Goal: Information Seeking & Learning: Learn about a topic

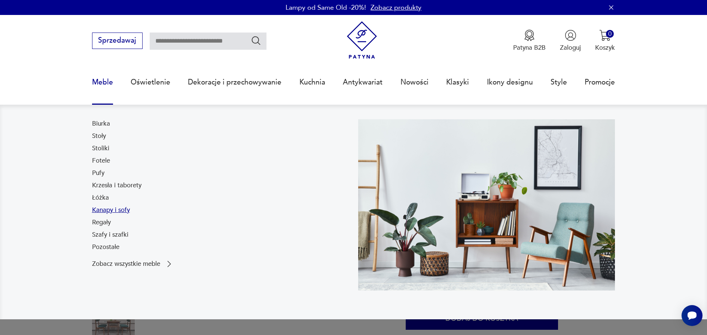
click at [118, 207] on link "Kanapy i sofy" at bounding box center [111, 210] width 38 height 9
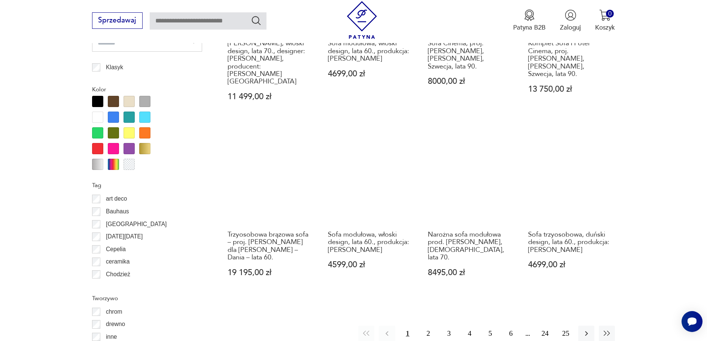
scroll to position [810, 0]
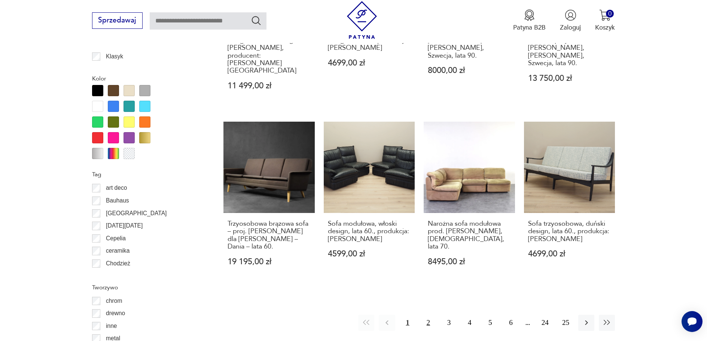
click at [425, 315] on button "2" at bounding box center [428, 323] width 16 height 16
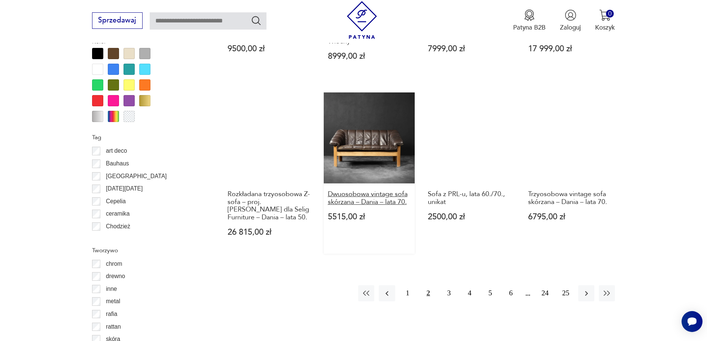
scroll to position [848, 0]
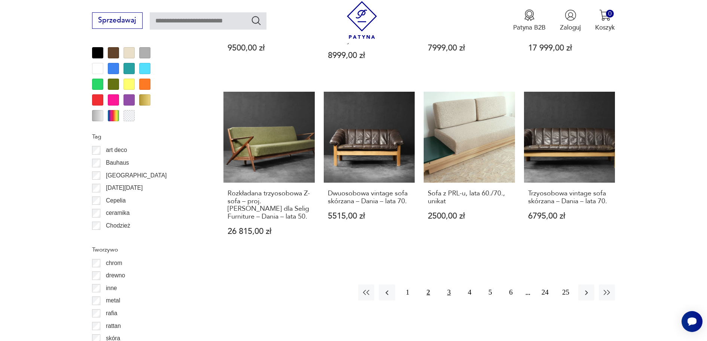
click at [452, 284] on button "3" at bounding box center [449, 292] width 16 height 16
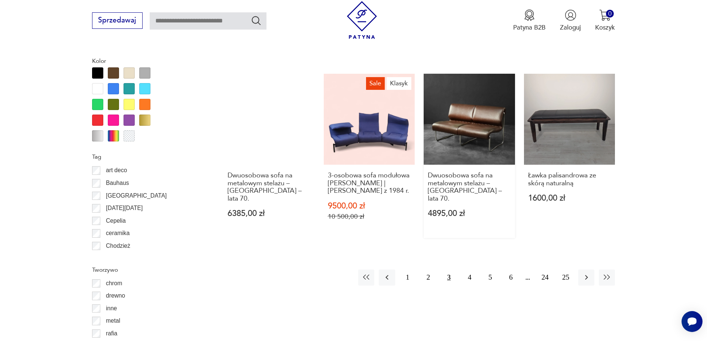
scroll to position [848, 0]
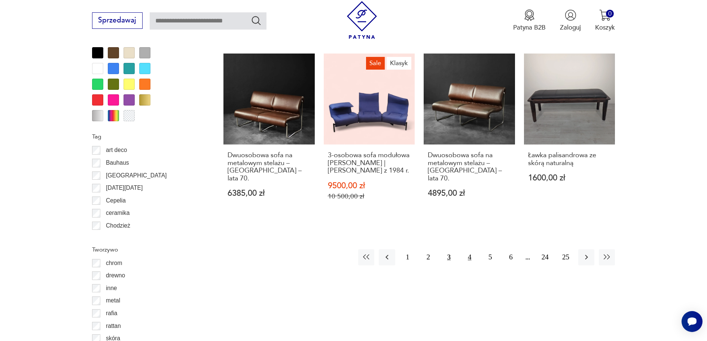
click at [469, 249] on button "4" at bounding box center [470, 257] width 16 height 16
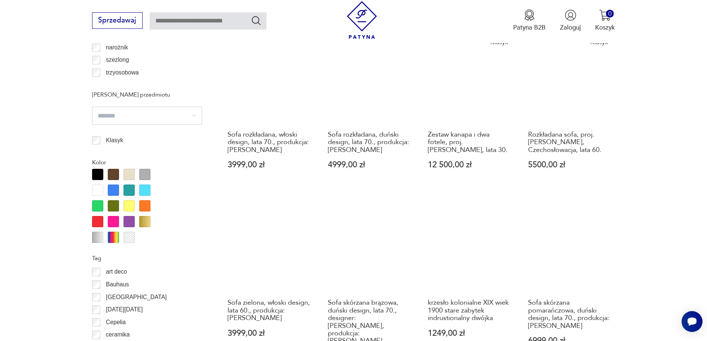
scroll to position [811, 0]
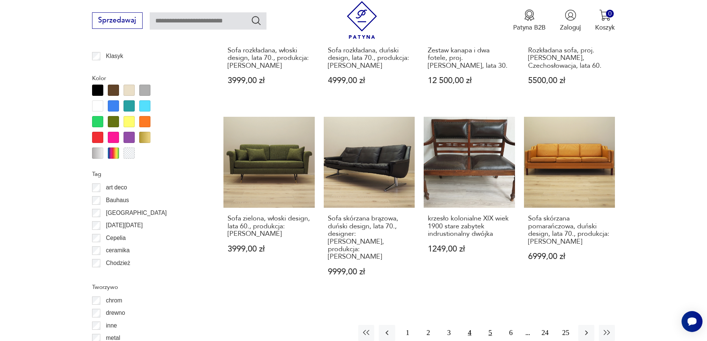
click at [488, 325] on button "5" at bounding box center [490, 333] width 16 height 16
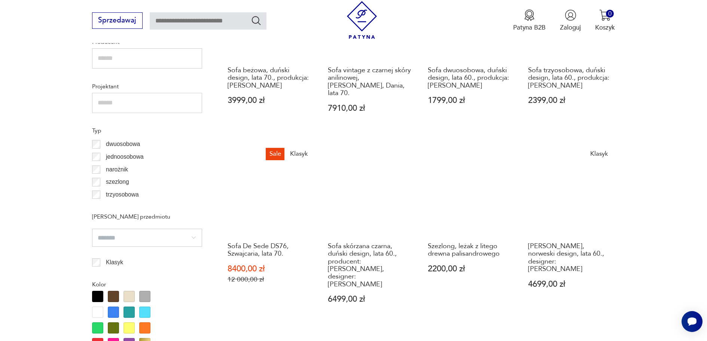
scroll to position [624, 0]
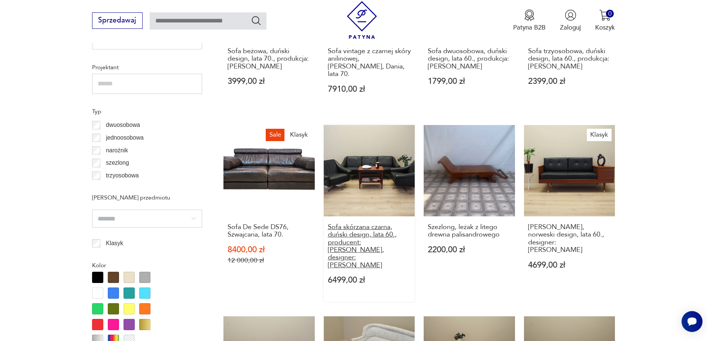
click at [357, 223] on h3 "Sofa skórzana czarna, duński design, lata 60., producent: [PERSON_NAME], design…" at bounding box center [369, 246] width 83 height 46
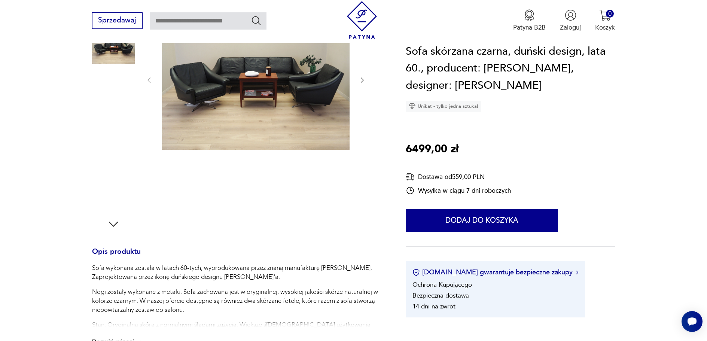
scroll to position [150, 0]
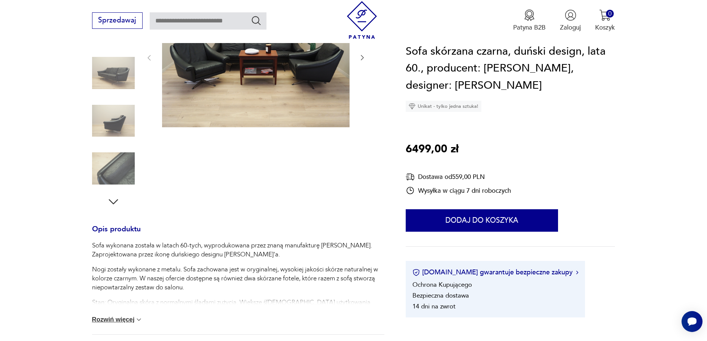
click at [360, 60] on icon "button" at bounding box center [362, 57] width 7 height 7
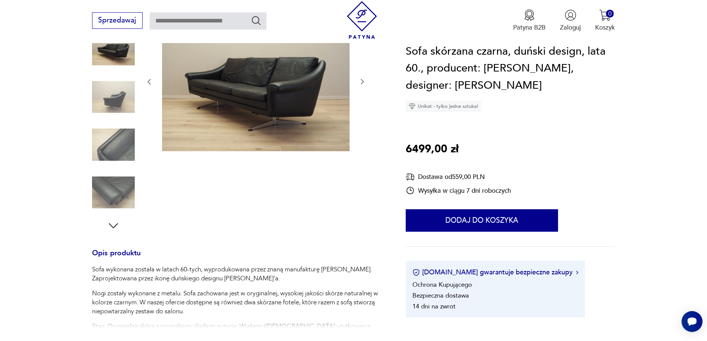
scroll to position [112, 0]
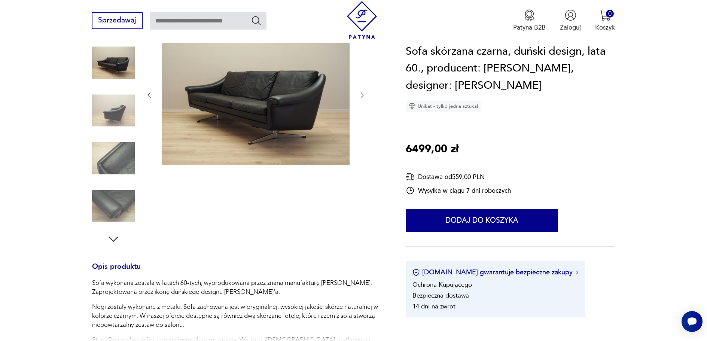
click at [359, 92] on icon "button" at bounding box center [362, 94] width 7 height 7
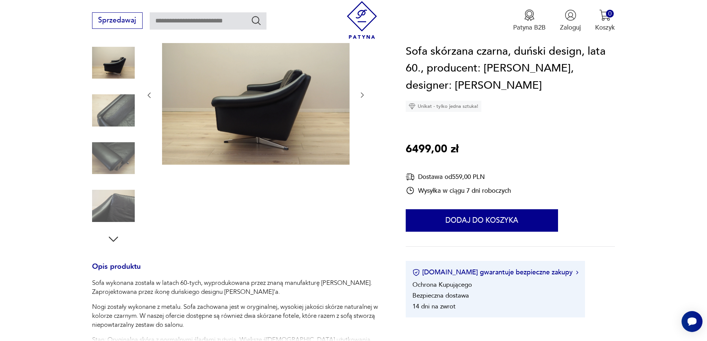
click at [359, 95] on icon "button" at bounding box center [362, 94] width 7 height 7
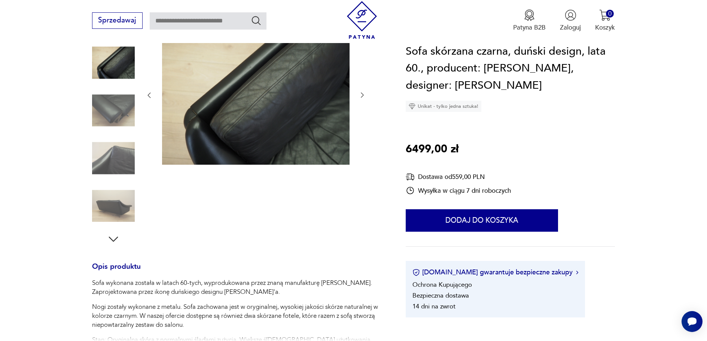
click at [359, 95] on icon "button" at bounding box center [362, 94] width 7 height 7
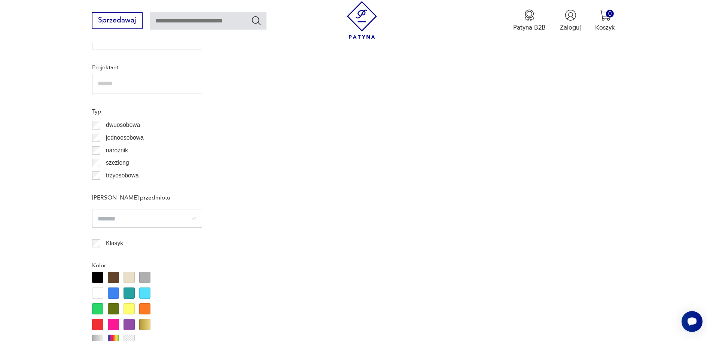
scroll to position [706, 0]
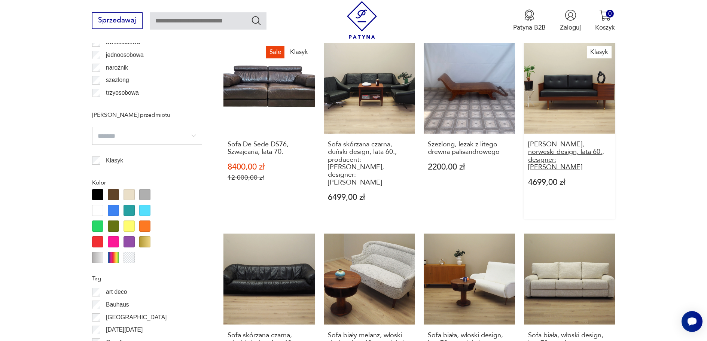
click at [546, 141] on h3 "[PERSON_NAME], norweski design, lata 60., designer: [PERSON_NAME]" at bounding box center [569, 156] width 83 height 31
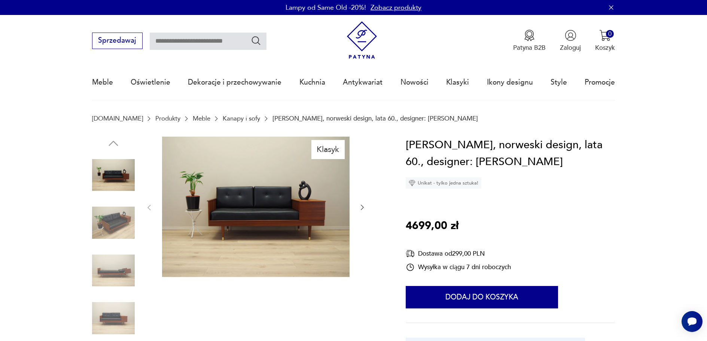
click at [271, 205] on img at bounding box center [256, 207] width 188 height 141
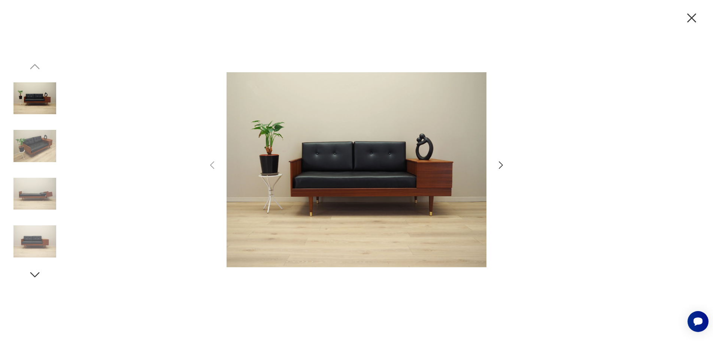
click at [466, 161] on img at bounding box center [356, 169] width 260 height 273
click at [502, 168] on icon "button" at bounding box center [500, 165] width 11 height 11
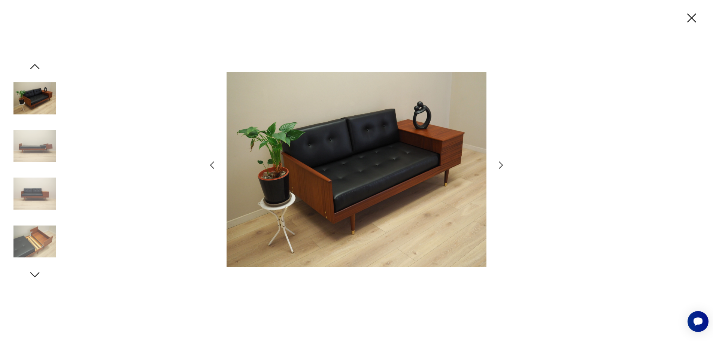
click at [502, 170] on icon "button" at bounding box center [500, 165] width 11 height 11
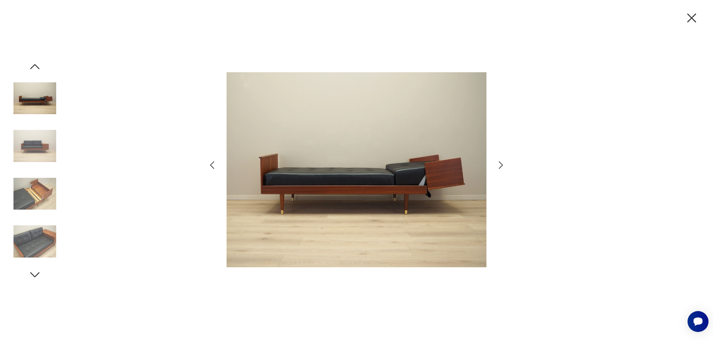
click at [502, 170] on icon "button" at bounding box center [500, 165] width 11 height 11
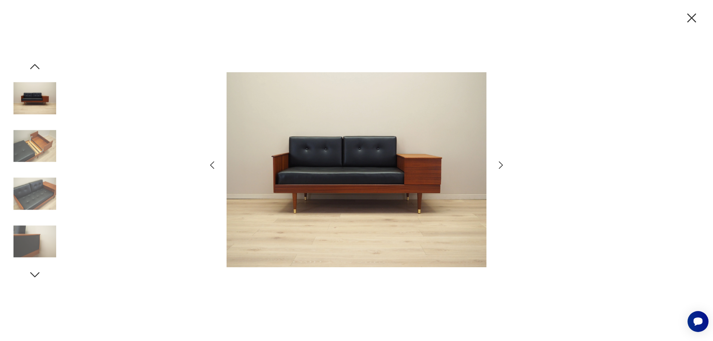
click at [502, 170] on icon "button" at bounding box center [500, 165] width 11 height 11
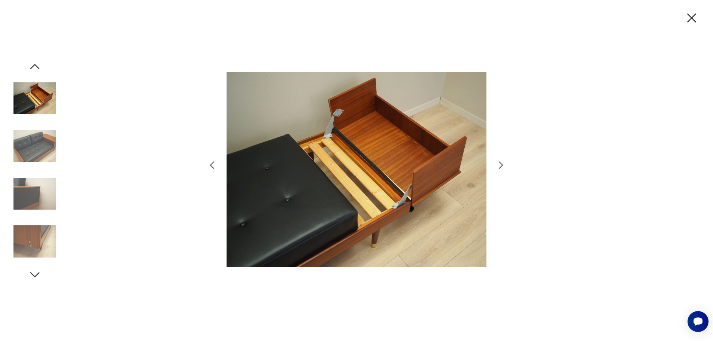
click at [502, 170] on icon "button" at bounding box center [500, 165] width 11 height 11
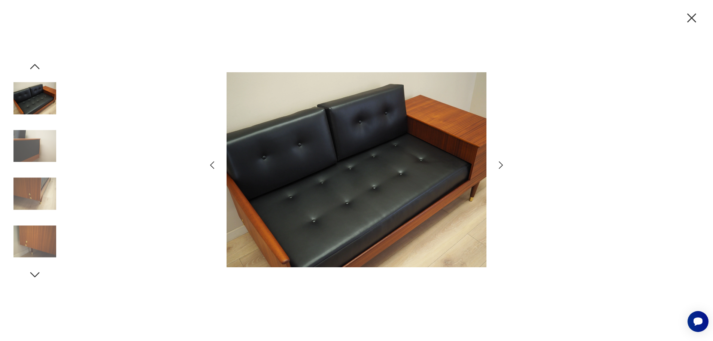
click at [502, 170] on icon "button" at bounding box center [500, 165] width 11 height 11
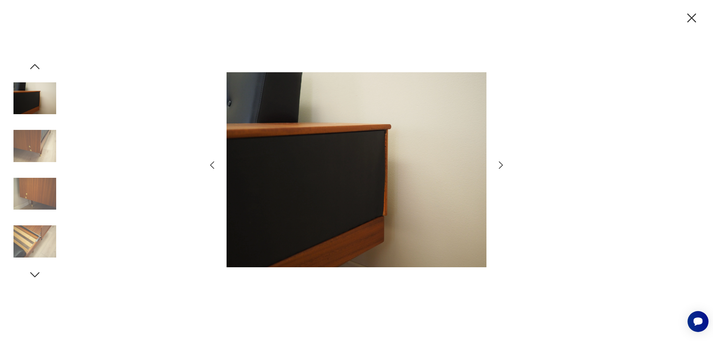
click at [502, 170] on icon "button" at bounding box center [500, 165] width 11 height 11
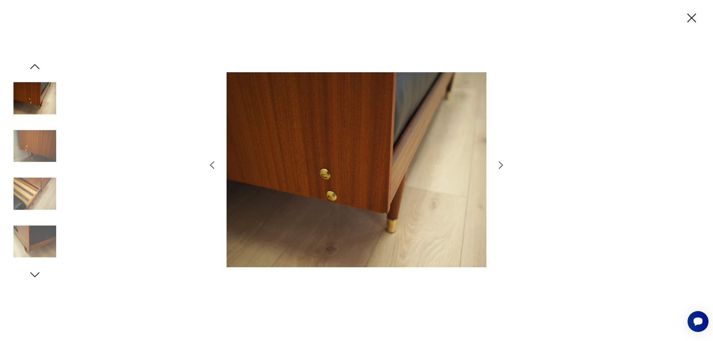
click at [502, 170] on icon "button" at bounding box center [500, 165] width 11 height 11
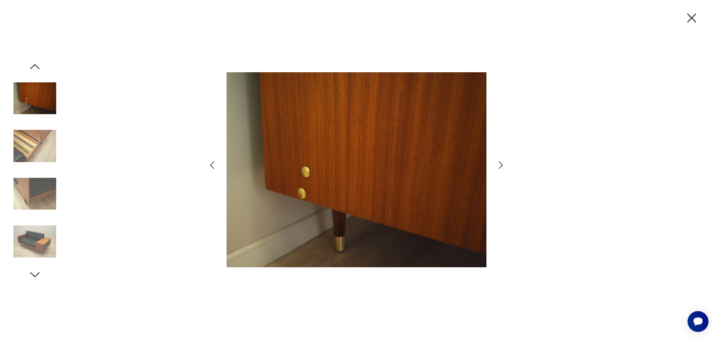
click at [502, 170] on icon "button" at bounding box center [500, 165] width 11 height 11
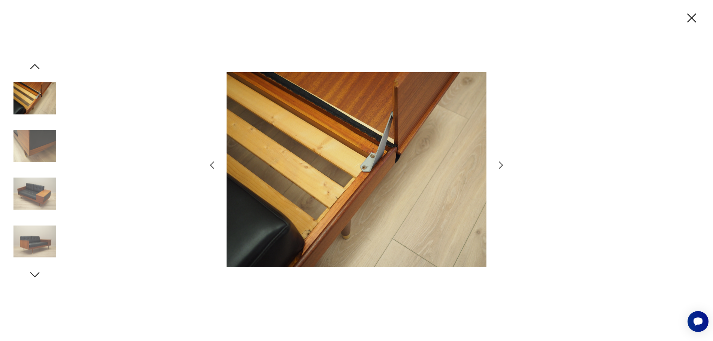
click at [687, 18] on icon "button" at bounding box center [691, 18] width 16 height 16
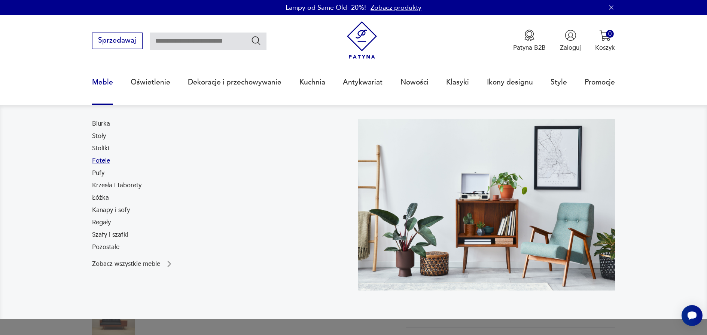
click at [105, 162] on link "Fotele" at bounding box center [101, 160] width 18 height 9
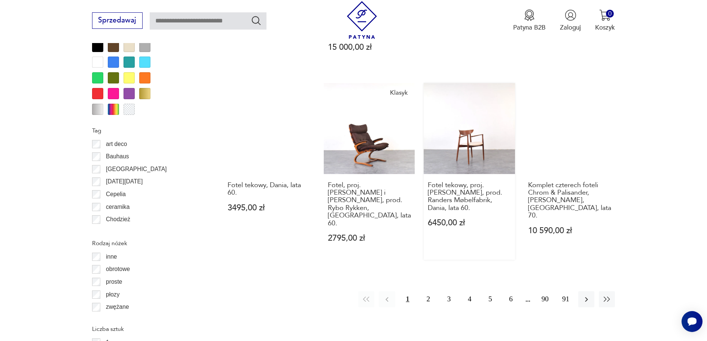
scroll to position [886, 0]
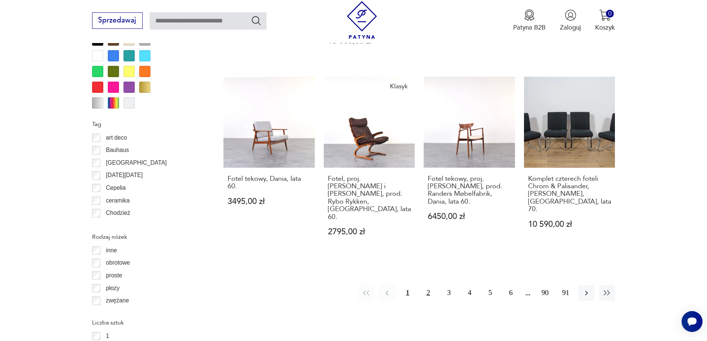
click at [424, 285] on button "2" at bounding box center [428, 293] width 16 height 16
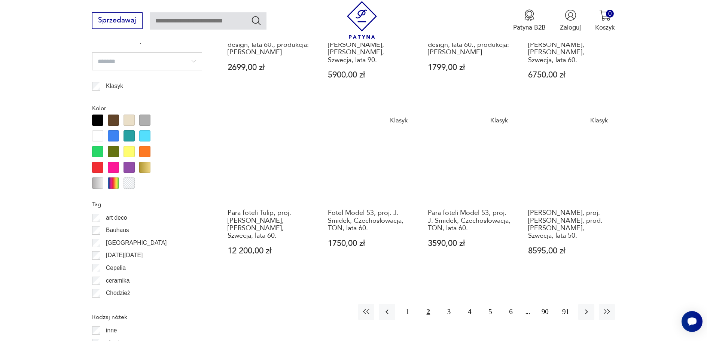
scroll to position [811, 0]
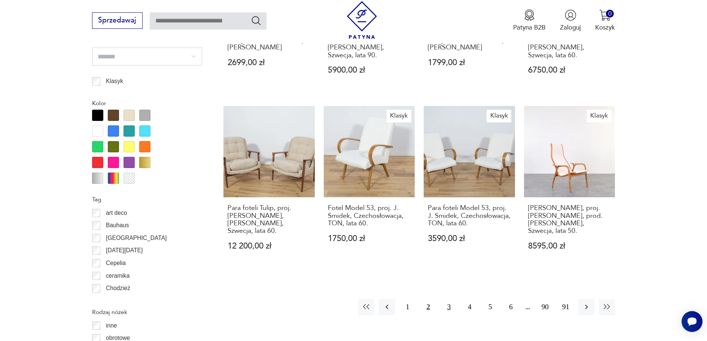
click at [449, 306] on button "3" at bounding box center [449, 307] width 16 height 16
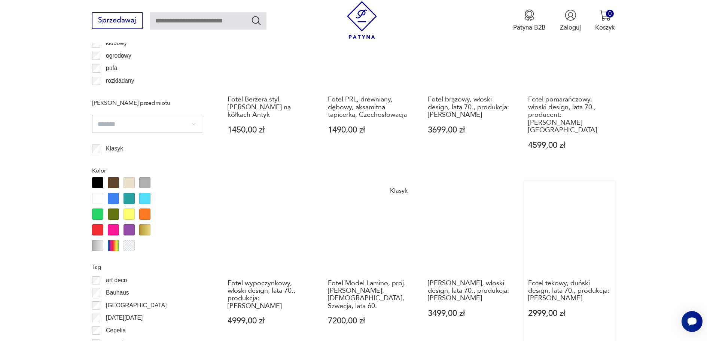
scroll to position [811, 0]
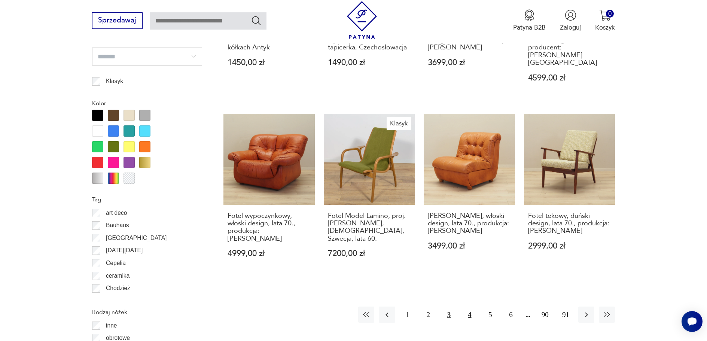
click at [468, 307] on button "4" at bounding box center [470, 315] width 16 height 16
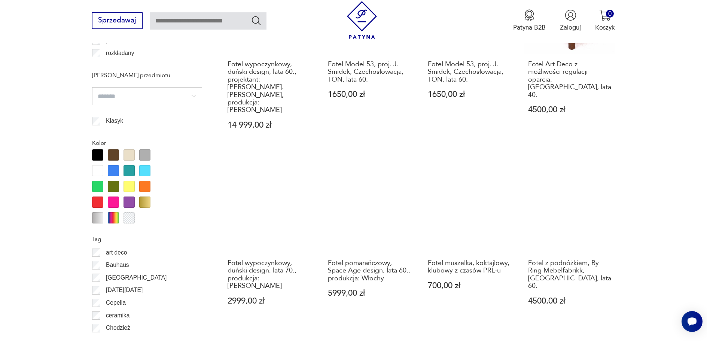
scroll to position [848, 0]
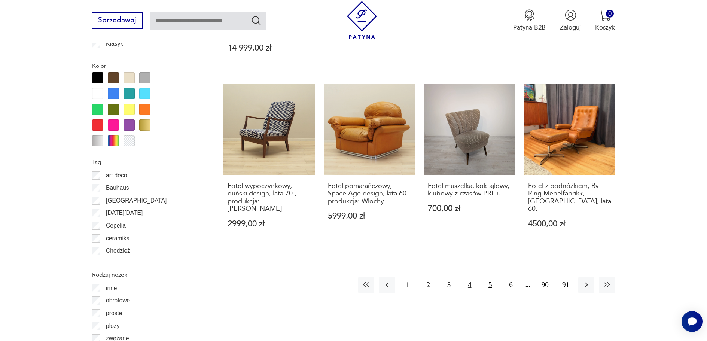
click at [485, 277] on button "5" at bounding box center [490, 285] width 16 height 16
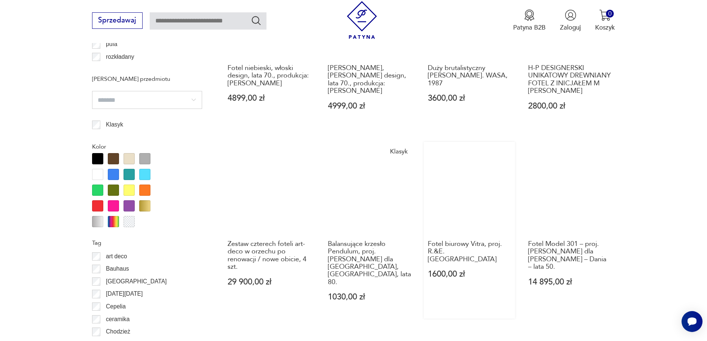
scroll to position [811, 0]
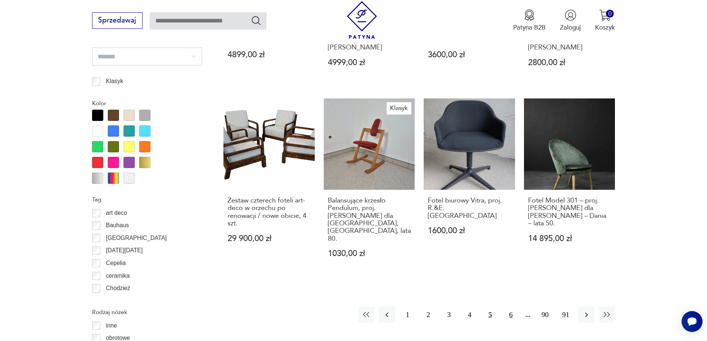
click at [508, 307] on button "6" at bounding box center [511, 315] width 16 height 16
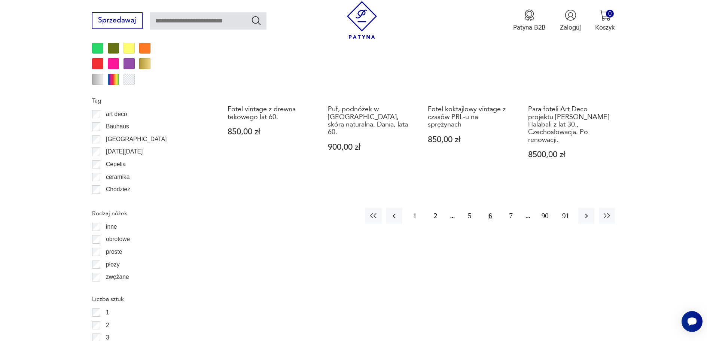
scroll to position [923, 0]
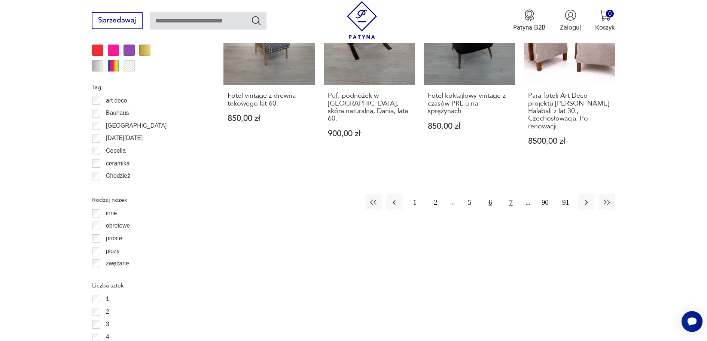
click at [515, 194] on button "7" at bounding box center [511, 202] width 16 height 16
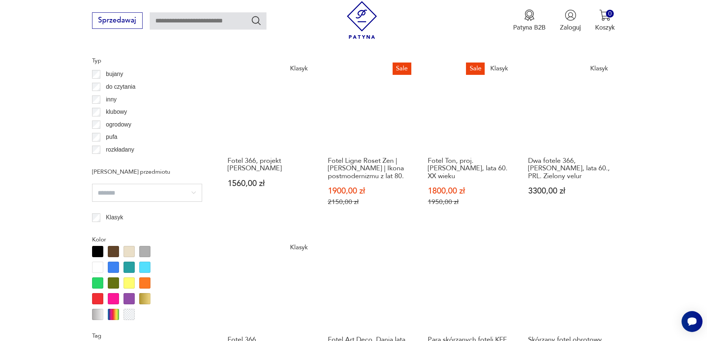
scroll to position [661, 0]
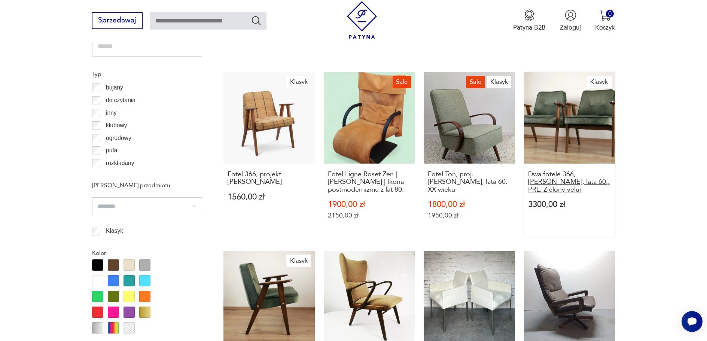
click at [558, 171] on h3 "Dwa fotele 366, [PERSON_NAME], lata 60., PRL. Zielony velur" at bounding box center [569, 182] width 83 height 23
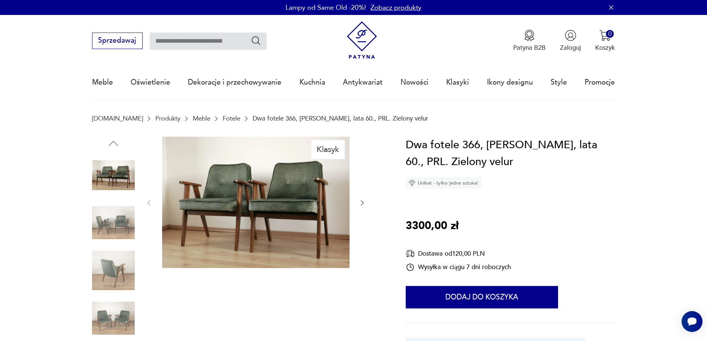
click at [129, 269] on img at bounding box center [113, 270] width 43 height 43
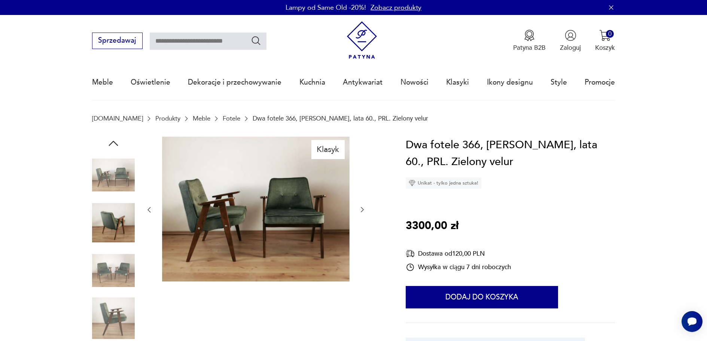
click at [118, 287] on img at bounding box center [113, 270] width 43 height 43
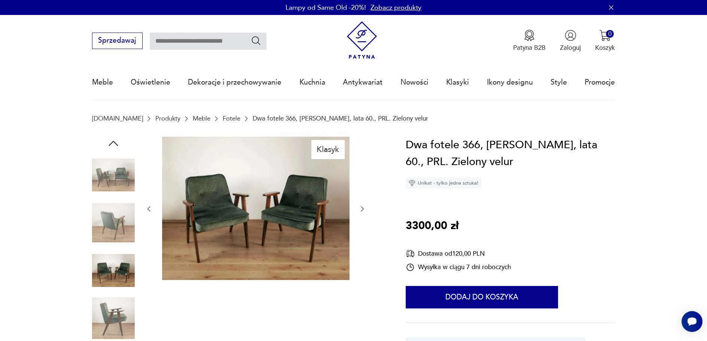
click at [113, 303] on img at bounding box center [113, 318] width 43 height 43
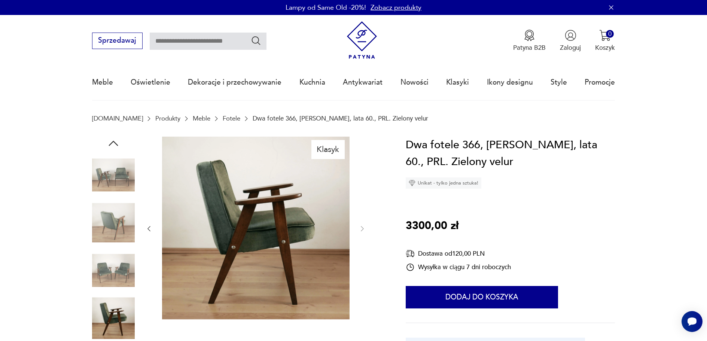
click at [113, 324] on img at bounding box center [113, 318] width 43 height 43
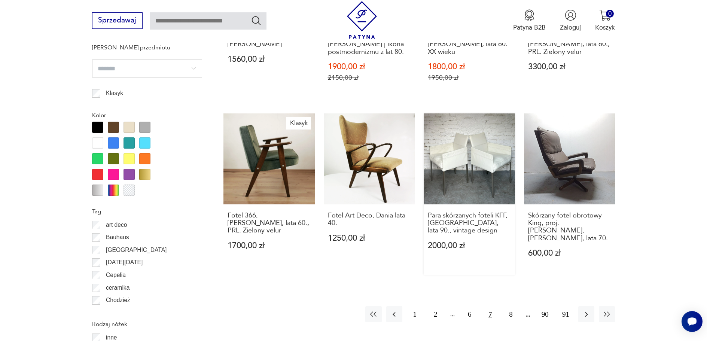
scroll to position [893, 0]
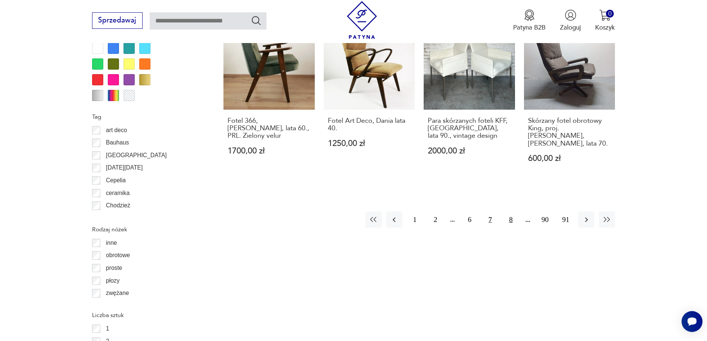
click at [507, 211] on button "8" at bounding box center [511, 219] width 16 height 16
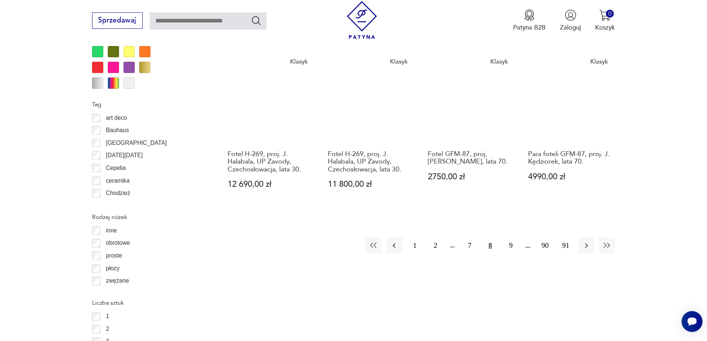
scroll to position [923, 0]
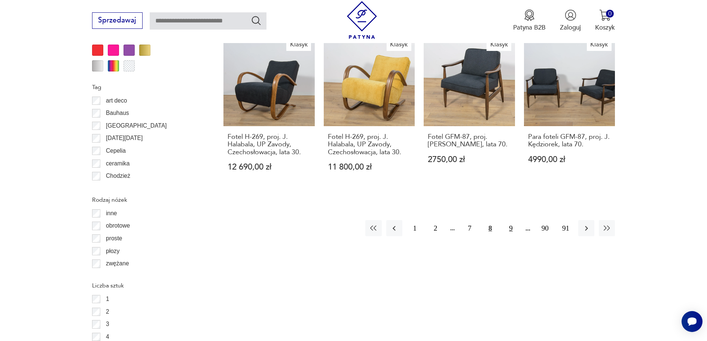
click at [514, 236] on button "9" at bounding box center [511, 228] width 16 height 16
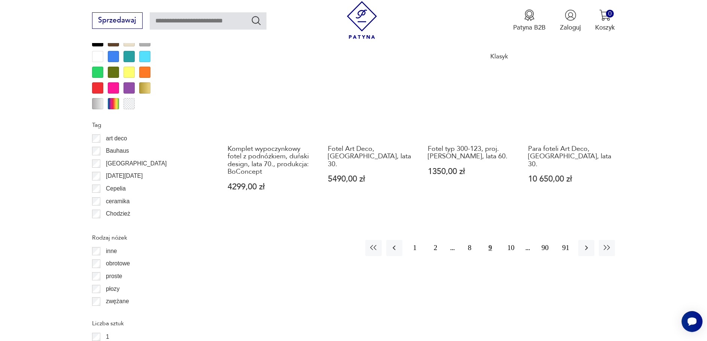
scroll to position [886, 0]
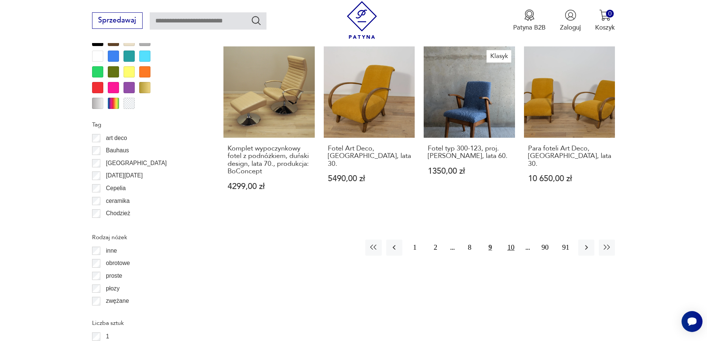
click at [506, 240] on button "10" at bounding box center [511, 248] width 16 height 16
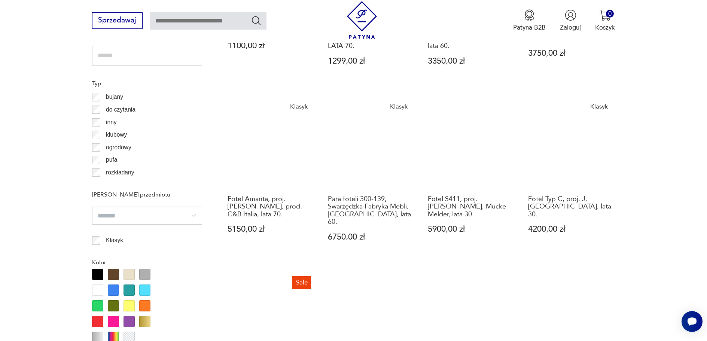
scroll to position [661, 0]
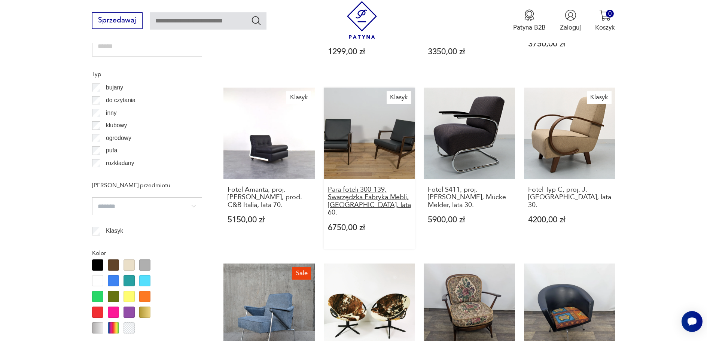
click at [351, 191] on h3 "Para foteli 300-139, Swarzędzka Fabryka Mebli, [GEOGRAPHIC_DATA], lata 60." at bounding box center [369, 201] width 83 height 31
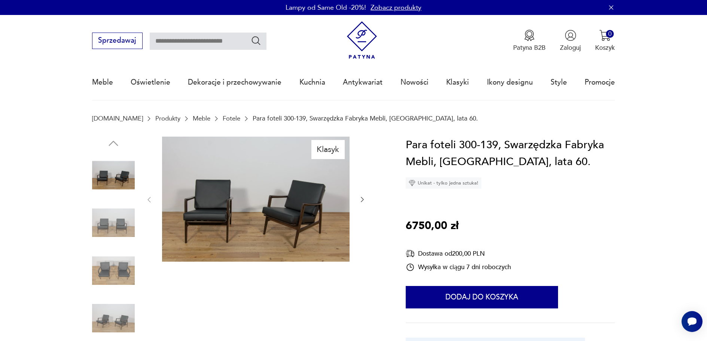
click at [277, 197] on img at bounding box center [256, 199] width 188 height 125
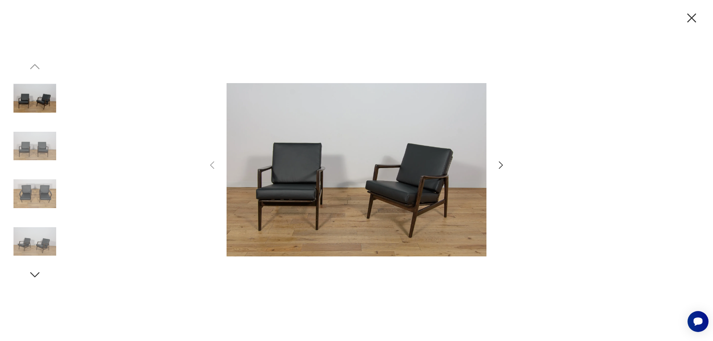
click at [501, 165] on icon "button" at bounding box center [500, 165] width 11 height 11
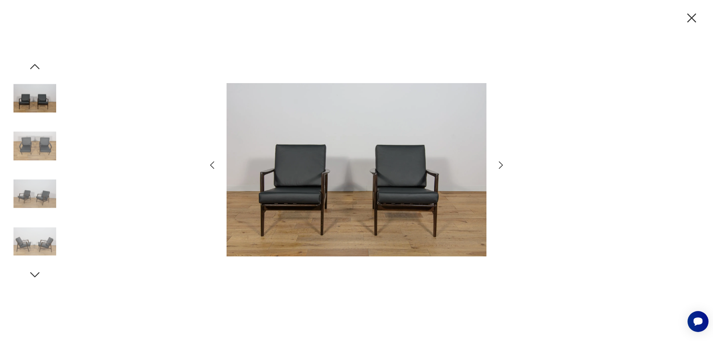
click at [501, 165] on icon "button" at bounding box center [500, 165] width 11 height 11
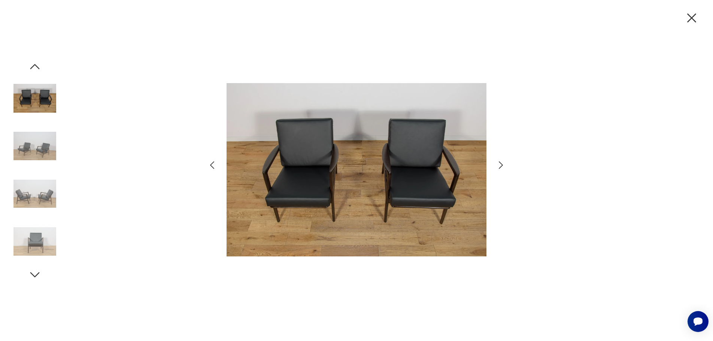
click at [501, 165] on icon "button" at bounding box center [500, 165] width 11 height 11
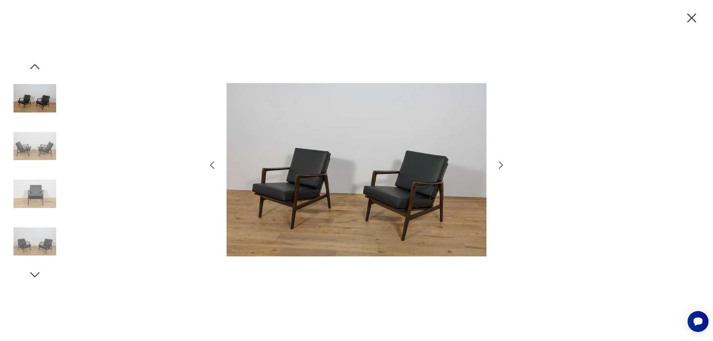
click at [501, 165] on icon "button" at bounding box center [500, 165] width 11 height 11
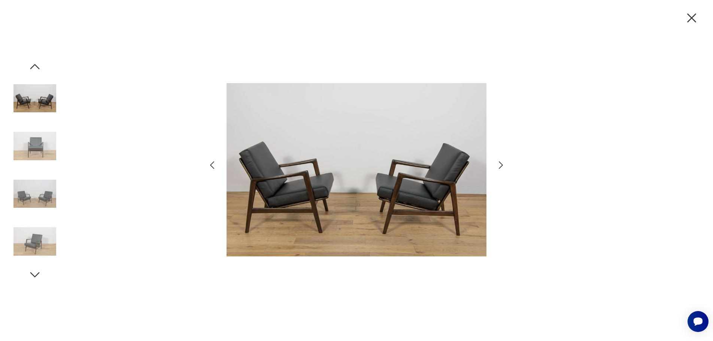
click at [501, 165] on icon "button" at bounding box center [500, 165] width 11 height 11
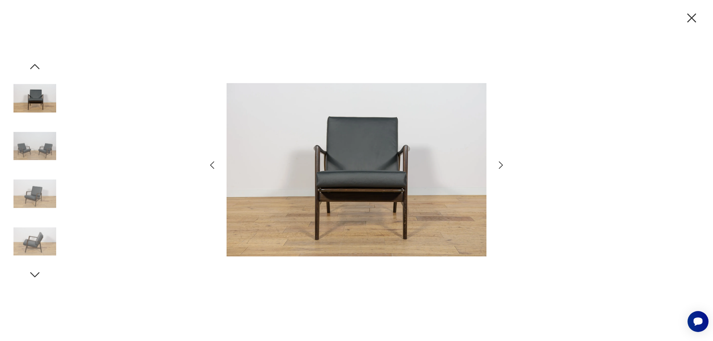
click at [501, 165] on icon "button" at bounding box center [500, 165] width 11 height 11
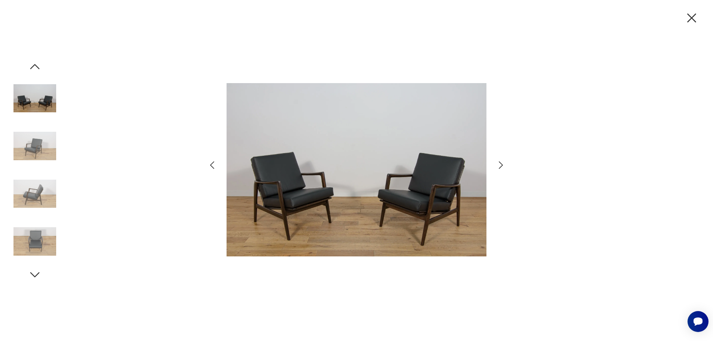
click at [501, 165] on icon "button" at bounding box center [500, 165] width 11 height 11
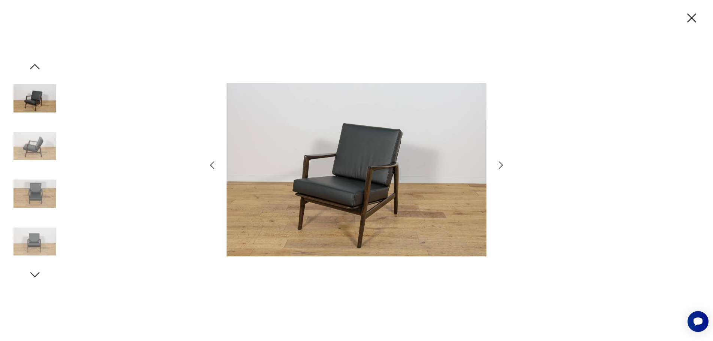
click at [691, 20] on icon "button" at bounding box center [691, 18] width 16 height 16
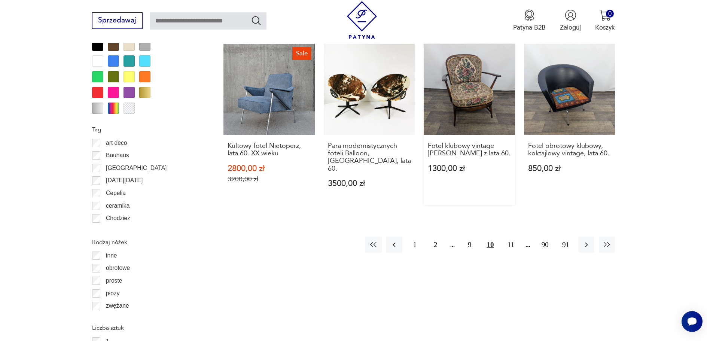
scroll to position [893, 0]
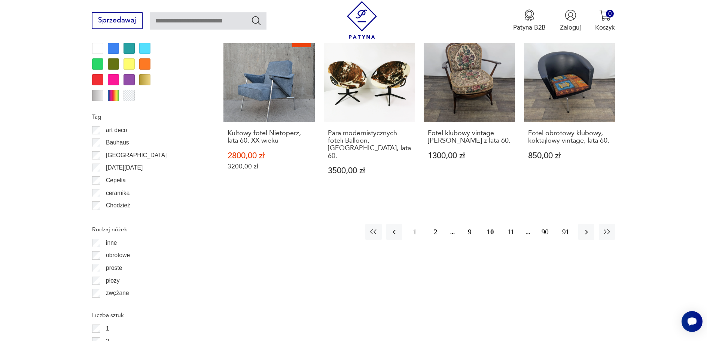
click at [508, 224] on button "11" at bounding box center [511, 232] width 16 height 16
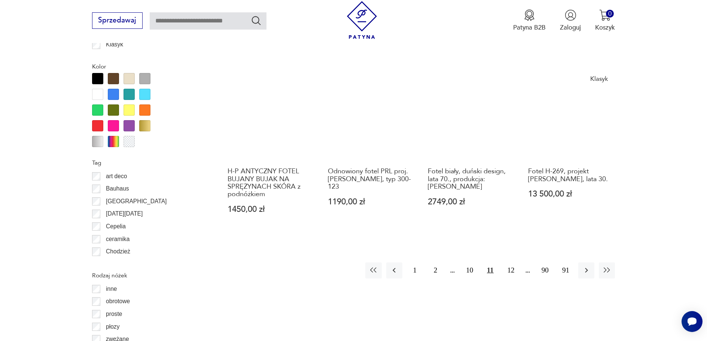
scroll to position [848, 0]
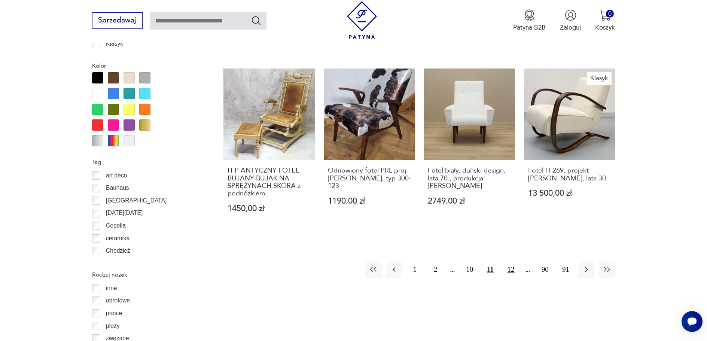
click at [510, 262] on button "12" at bounding box center [511, 270] width 16 height 16
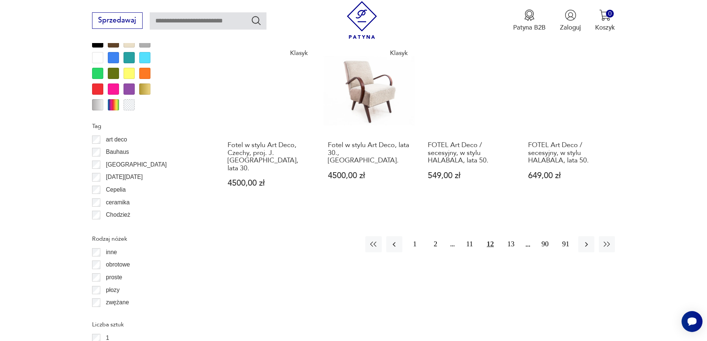
scroll to position [886, 0]
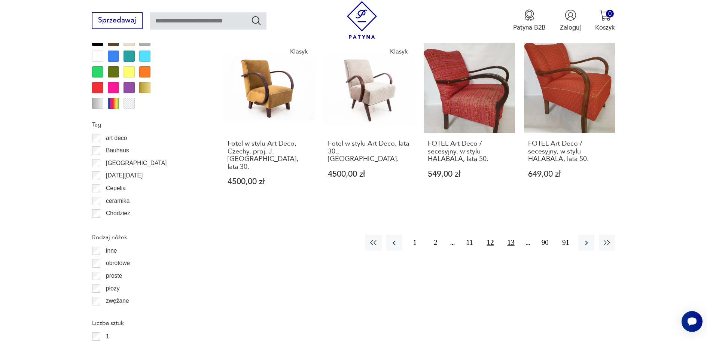
click at [513, 235] on button "13" at bounding box center [511, 243] width 16 height 16
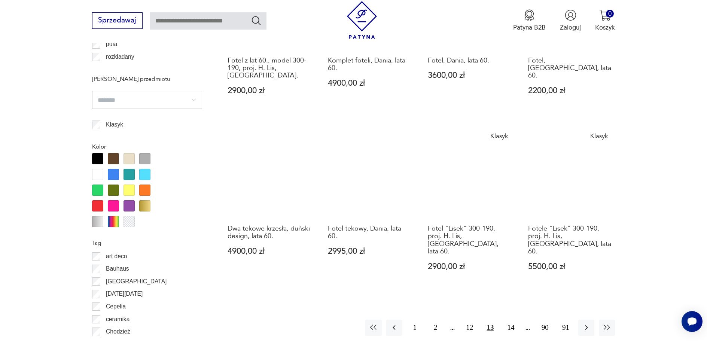
scroll to position [811, 0]
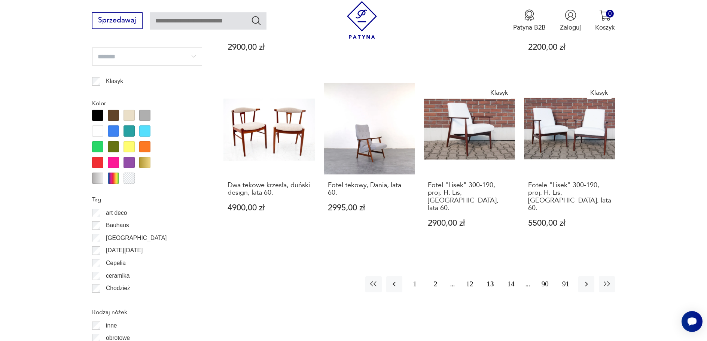
click at [514, 276] on button "14" at bounding box center [511, 284] width 16 height 16
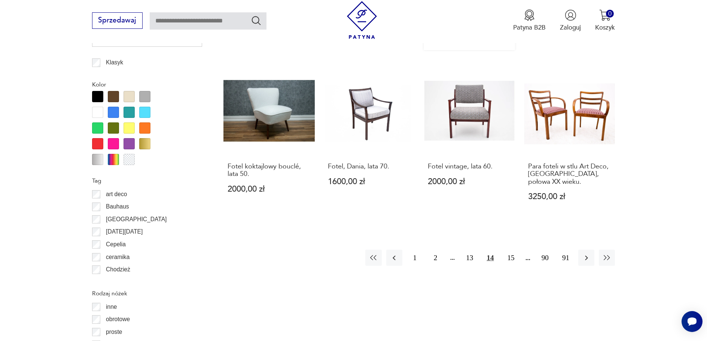
scroll to position [848, 0]
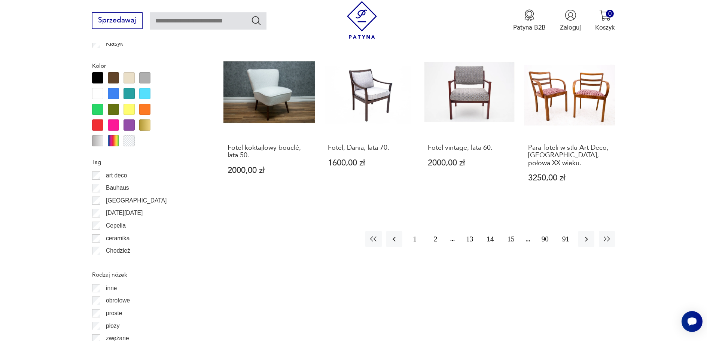
click at [517, 231] on button "15" at bounding box center [511, 239] width 16 height 16
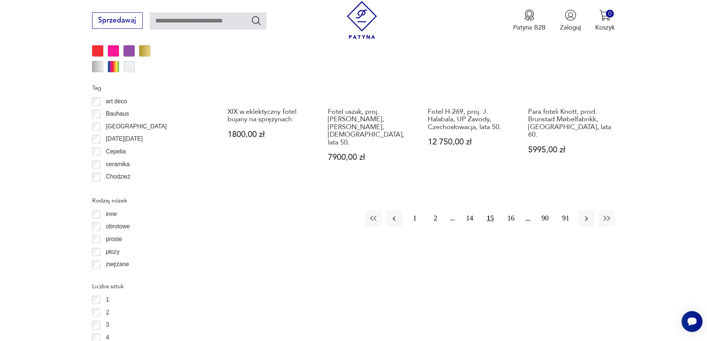
scroll to position [923, 0]
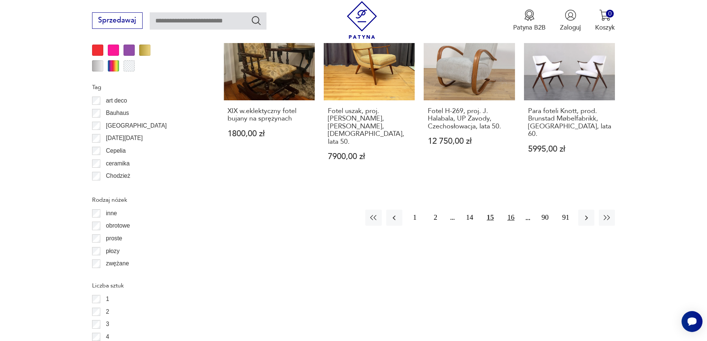
click at [513, 210] on button "16" at bounding box center [511, 218] width 16 height 16
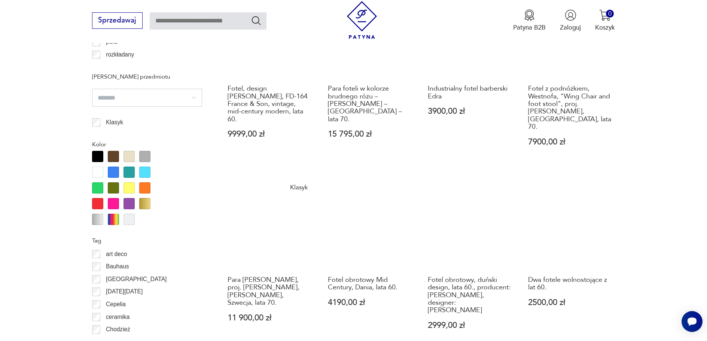
scroll to position [811, 0]
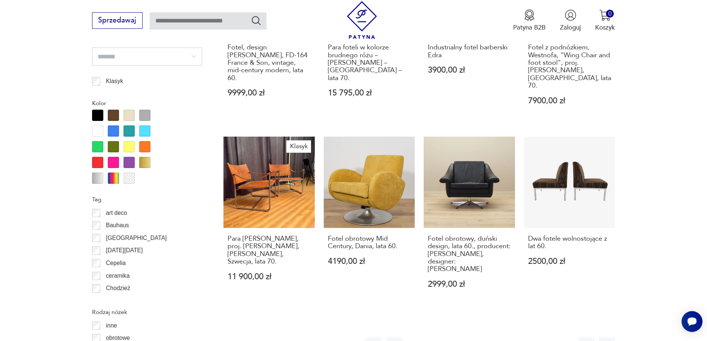
click at [508, 335] on button "17" at bounding box center [511, 345] width 16 height 16
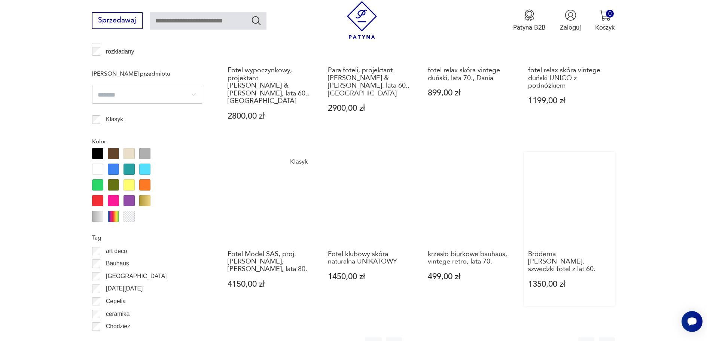
scroll to position [773, 0]
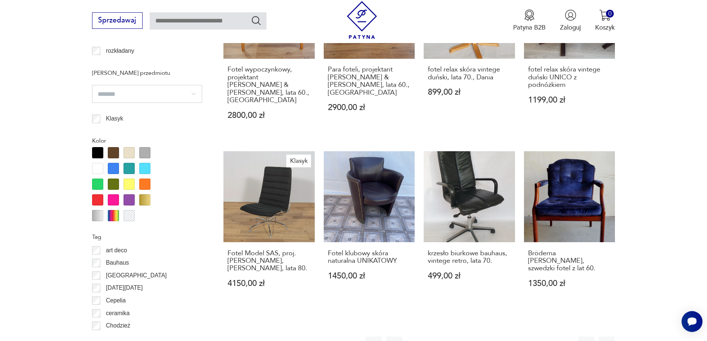
click at [507, 335] on button "18" at bounding box center [511, 344] width 16 height 16
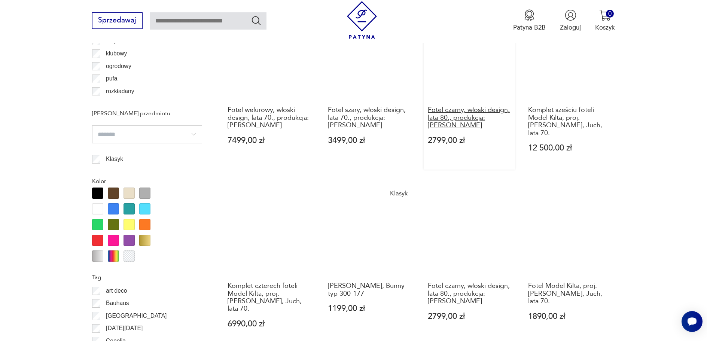
scroll to position [773, 0]
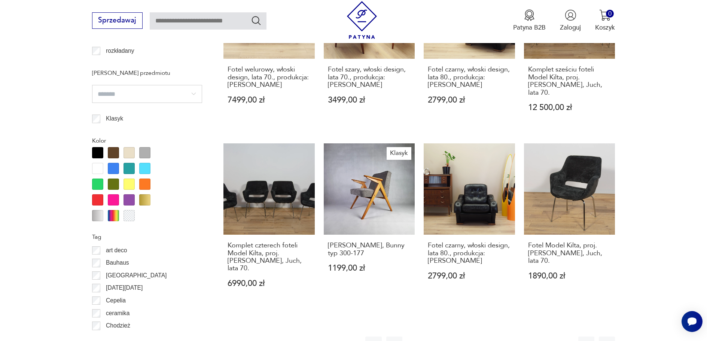
click at [510, 335] on button "19" at bounding box center [511, 344] width 16 height 16
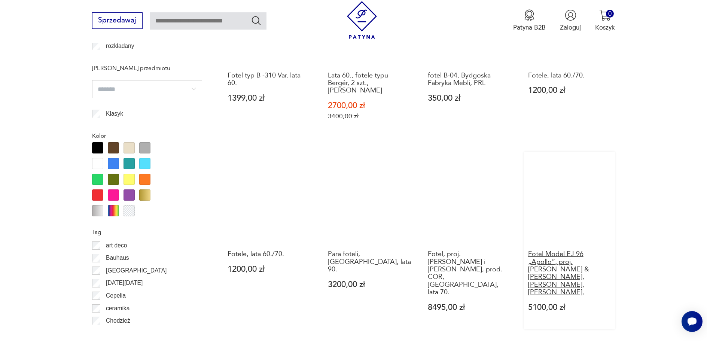
scroll to position [848, 0]
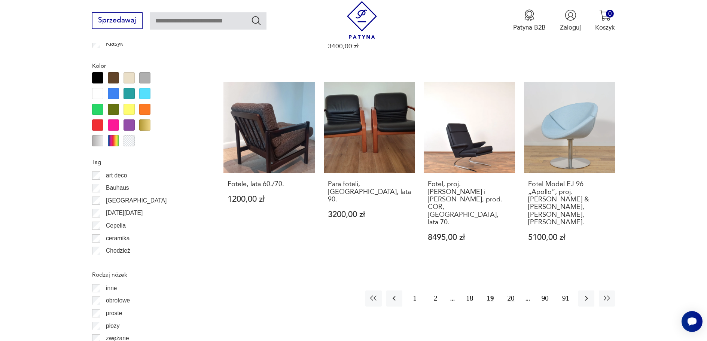
click at [514, 290] on button "20" at bounding box center [511, 298] width 16 height 16
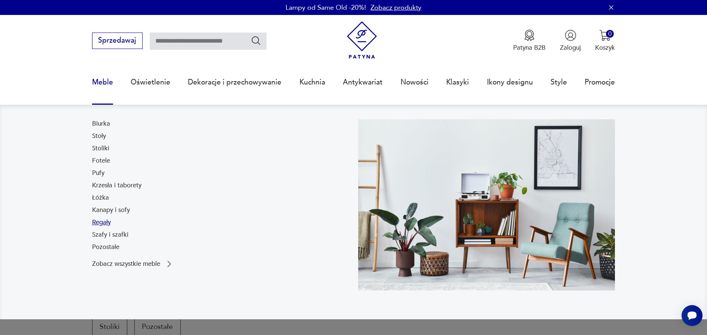
click at [107, 224] on link "Regały" at bounding box center [101, 222] width 19 height 9
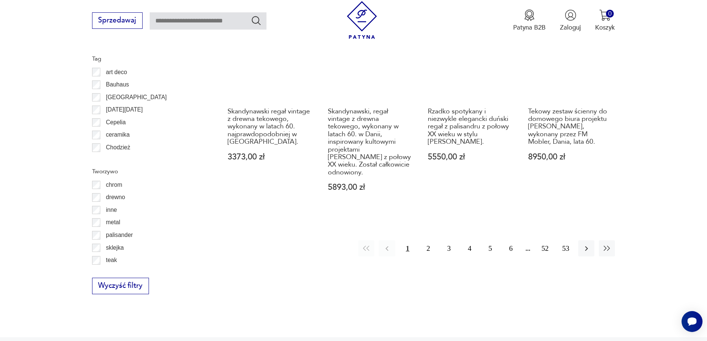
scroll to position [960, 0]
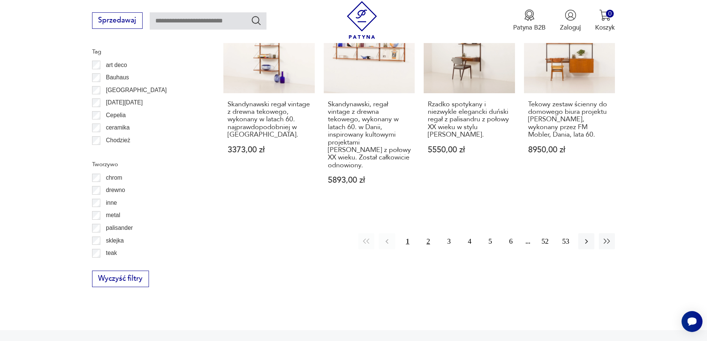
click at [435, 233] on button "2" at bounding box center [428, 241] width 16 height 16
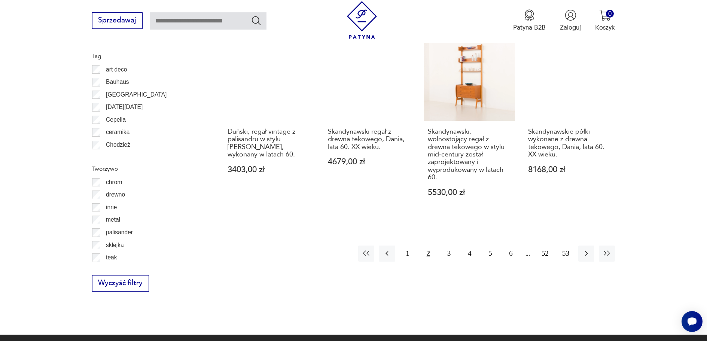
scroll to position [960, 0]
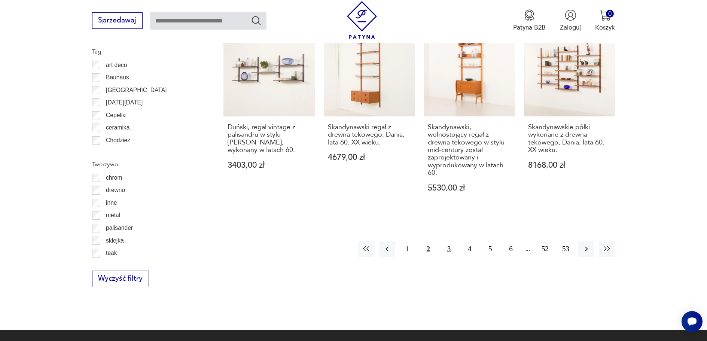
click at [453, 241] on button "3" at bounding box center [449, 249] width 16 height 16
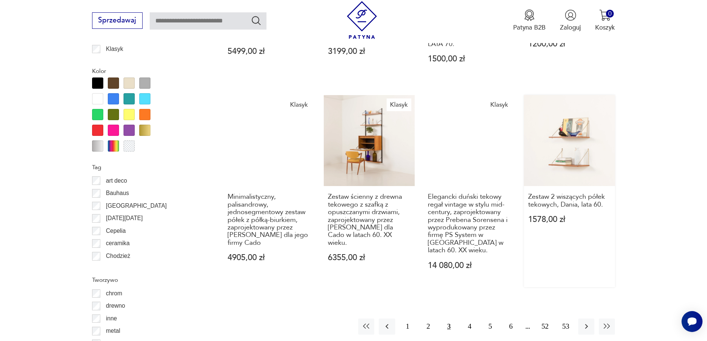
scroll to position [848, 0]
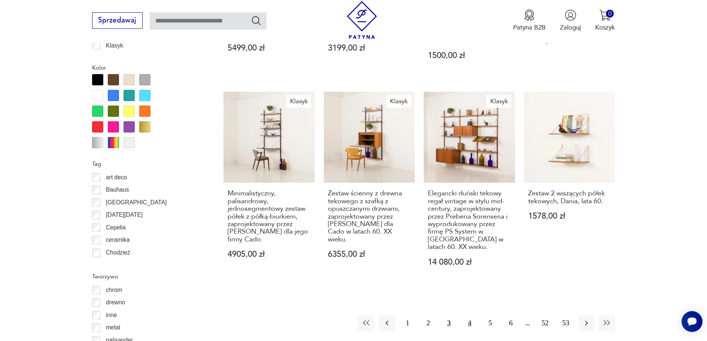
click at [472, 315] on button "4" at bounding box center [470, 323] width 16 height 16
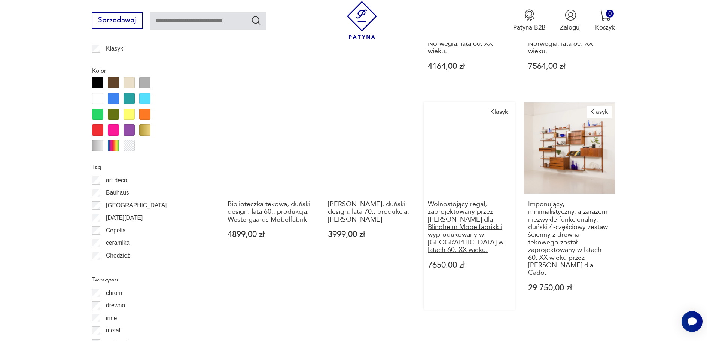
scroll to position [886, 0]
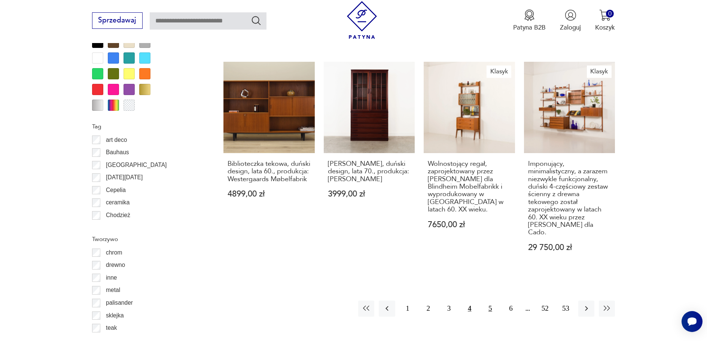
click at [490, 301] on button "5" at bounding box center [490, 309] width 16 height 16
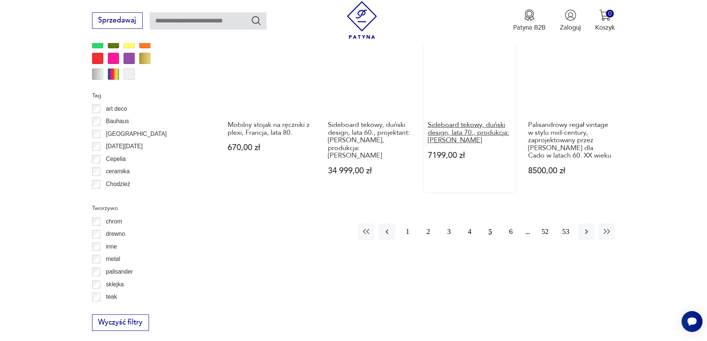
scroll to position [923, 0]
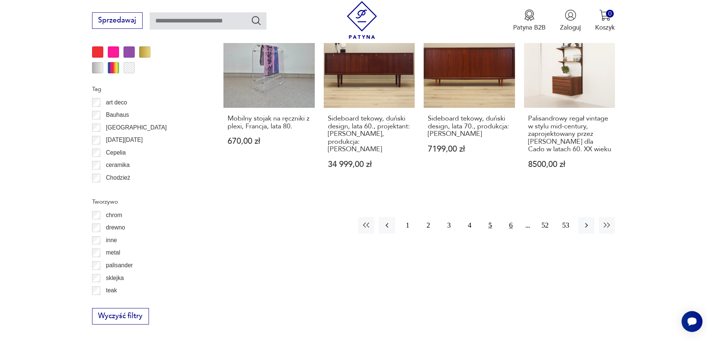
click at [509, 224] on button "6" at bounding box center [511, 225] width 16 height 16
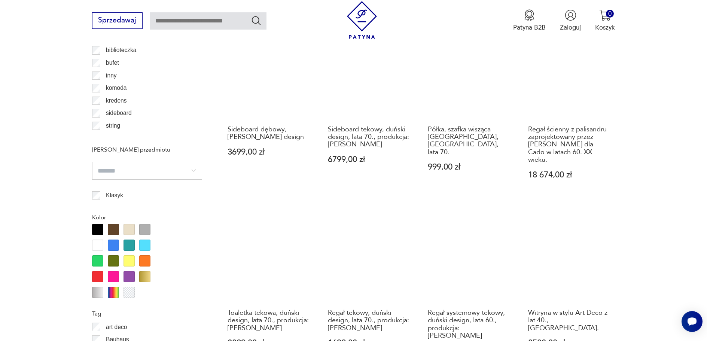
scroll to position [811, 0]
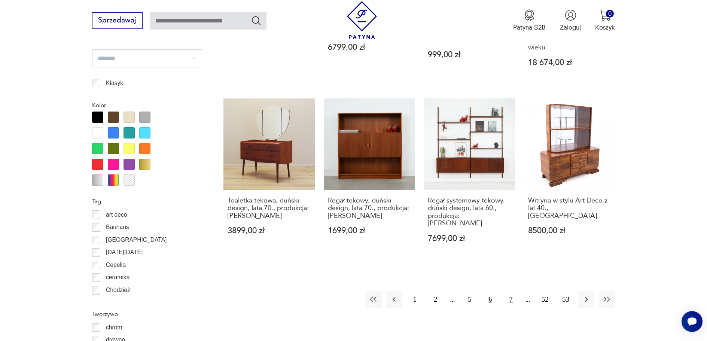
click at [508, 291] on button "7" at bounding box center [511, 299] width 16 height 16
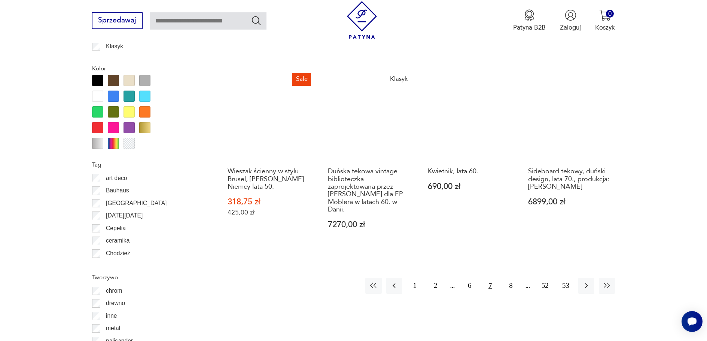
scroll to position [848, 0]
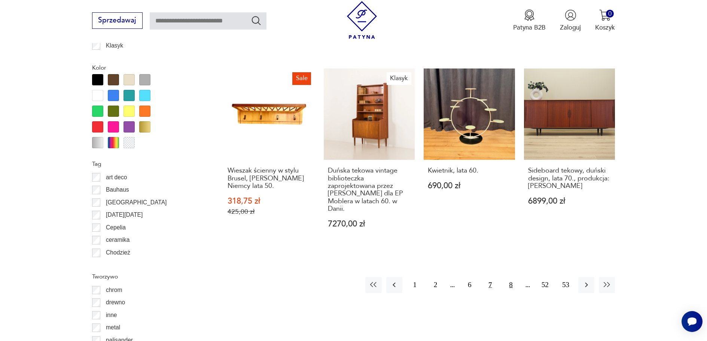
click at [509, 277] on button "8" at bounding box center [511, 285] width 16 height 16
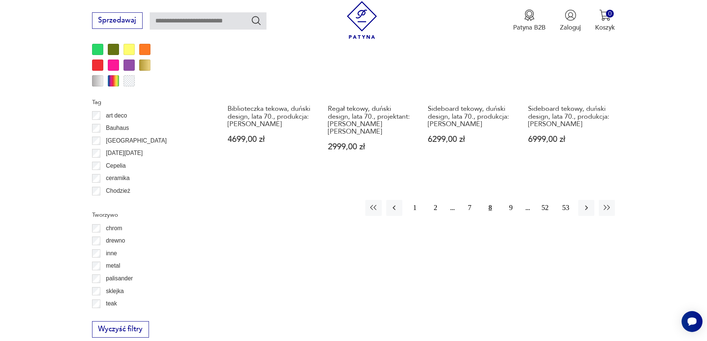
scroll to position [923, 0]
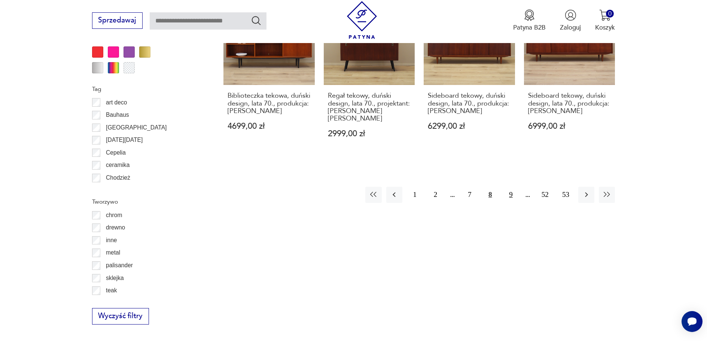
click at [515, 193] on button "9" at bounding box center [511, 195] width 16 height 16
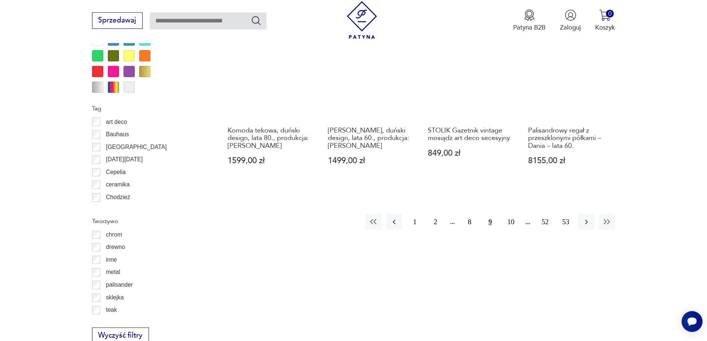
scroll to position [923, 0]
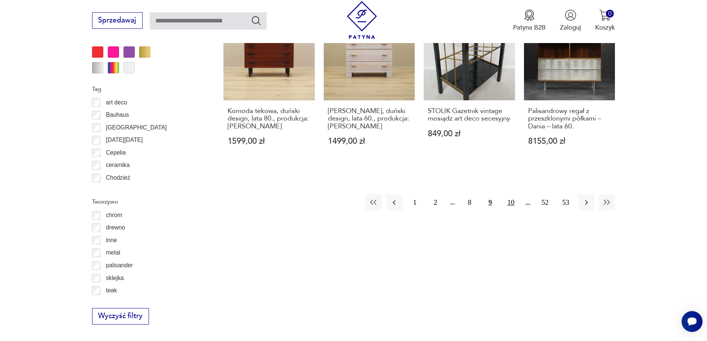
click at [515, 195] on button "10" at bounding box center [511, 202] width 16 height 16
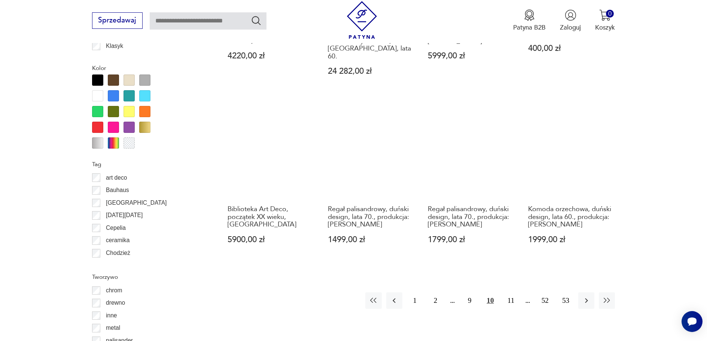
scroll to position [848, 0]
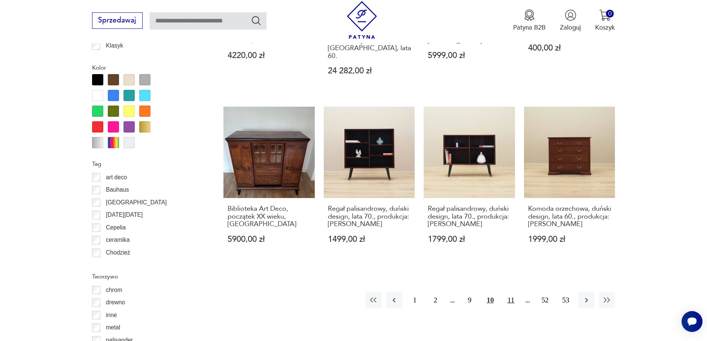
click at [516, 292] on button "11" at bounding box center [511, 300] width 16 height 16
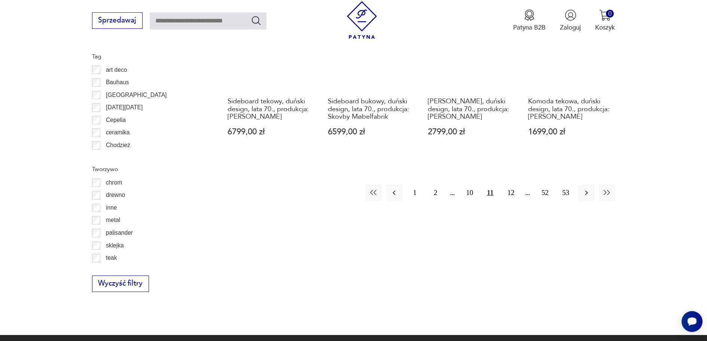
scroll to position [960, 0]
